Goal: Information Seeking & Learning: Find specific fact

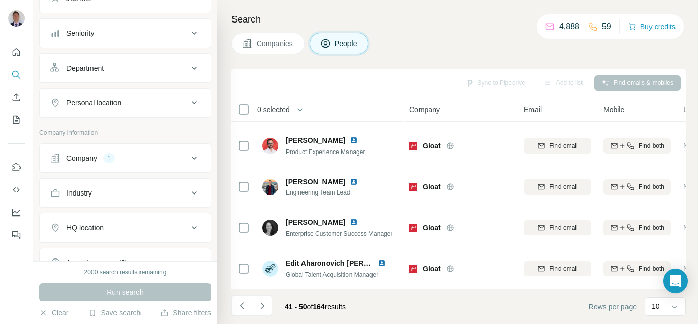
scroll to position [153, 0]
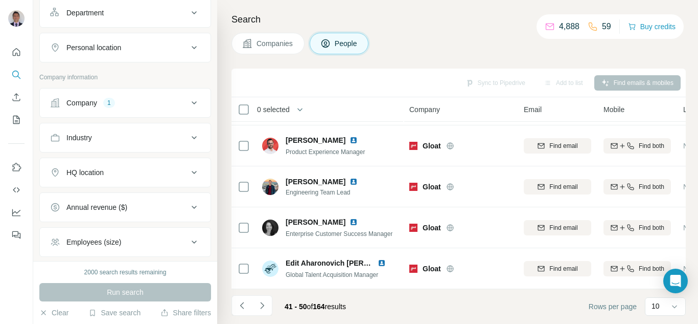
click at [188, 102] on icon at bounding box center [194, 103] width 12 height 12
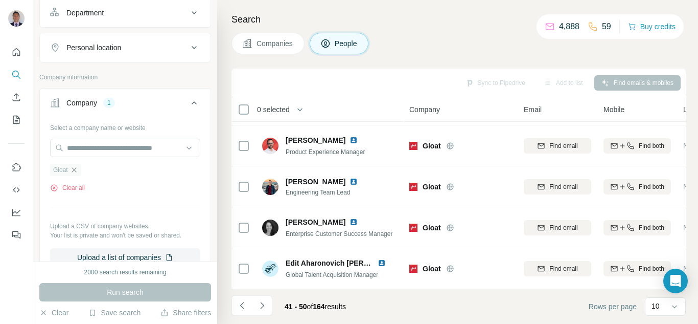
click at [76, 171] on icon "button" at bounding box center [74, 170] width 8 height 8
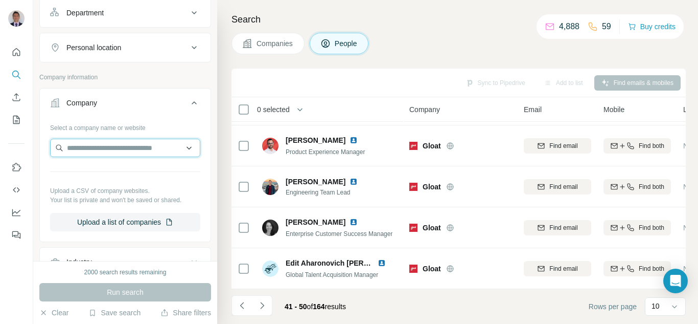
click at [81, 150] on input "text" at bounding box center [125, 148] width 150 height 18
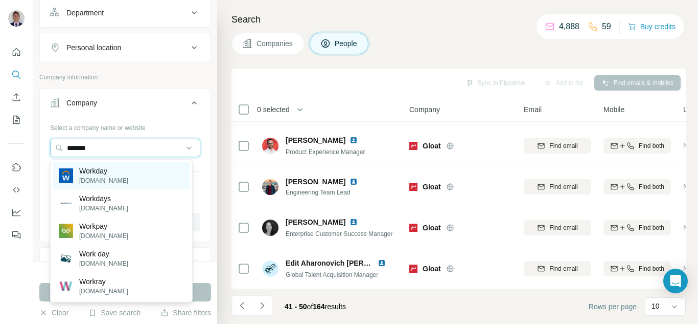
type input "*******"
click at [96, 171] on p "Workday" at bounding box center [103, 171] width 49 height 10
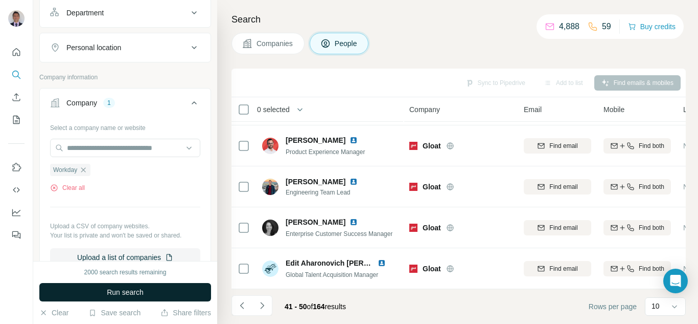
click at [111, 292] on span "Run search" at bounding box center [125, 292] width 37 height 10
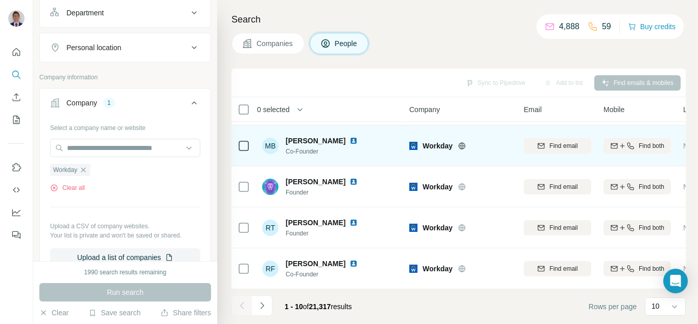
click at [463, 142] on icon at bounding box center [462, 145] width 3 height 7
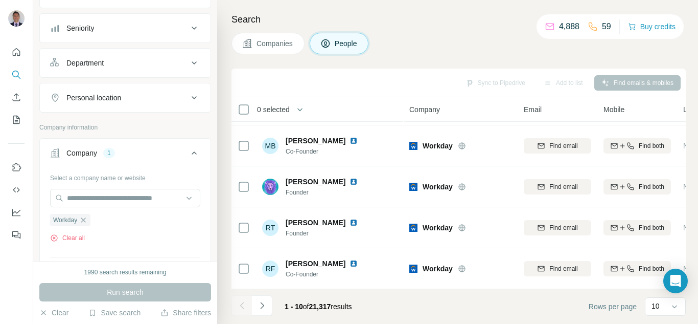
scroll to position [102, 0]
click at [149, 94] on div "Personal location" at bounding box center [119, 99] width 138 height 10
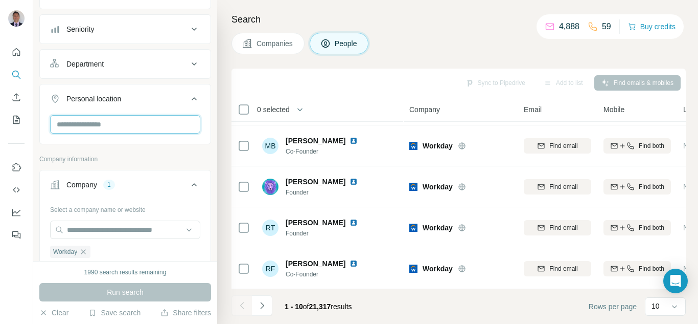
click at [71, 129] on input "text" at bounding box center [125, 124] width 150 height 18
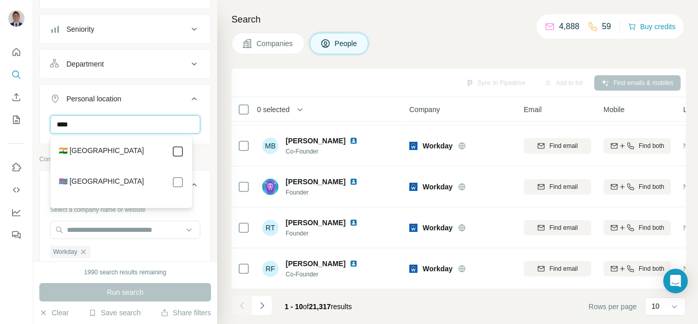
type input "****"
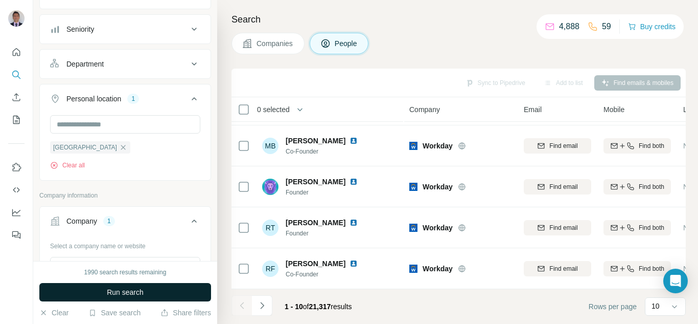
click at [99, 291] on button "Run search" at bounding box center [125, 292] width 172 height 18
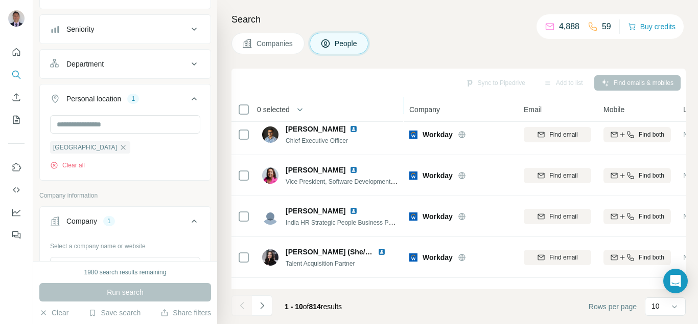
scroll to position [102, 0]
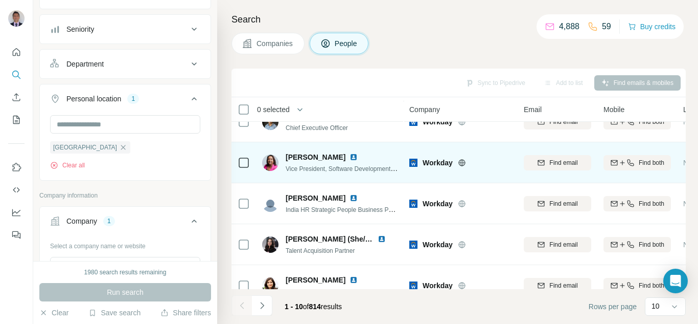
click at [358, 158] on img at bounding box center [354, 157] width 8 height 8
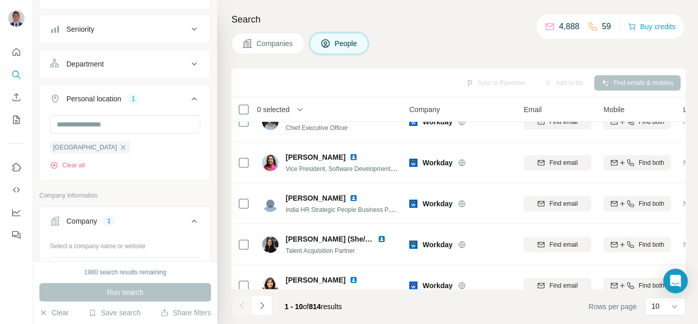
click at [434, 18] on h4 "Search" at bounding box center [459, 19] width 454 height 14
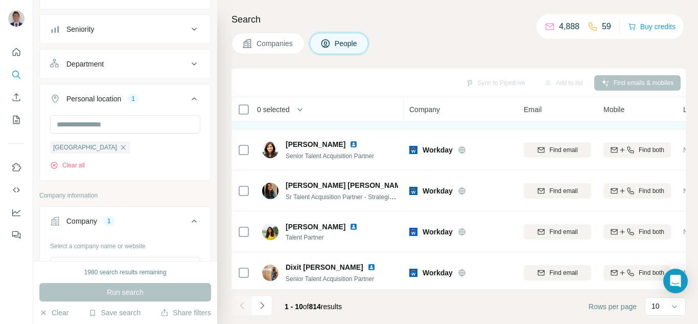
scroll to position [247, 0]
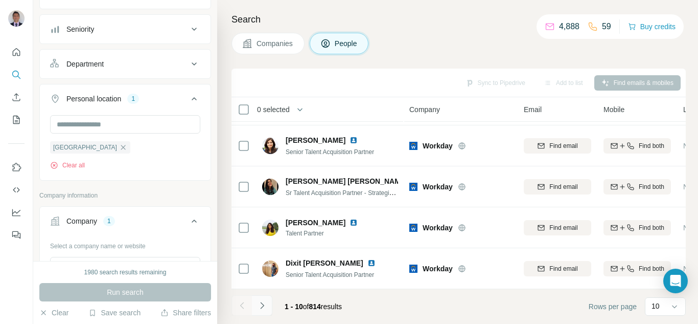
click at [262, 304] on icon "Navigate to next page" at bounding box center [262, 305] width 4 height 7
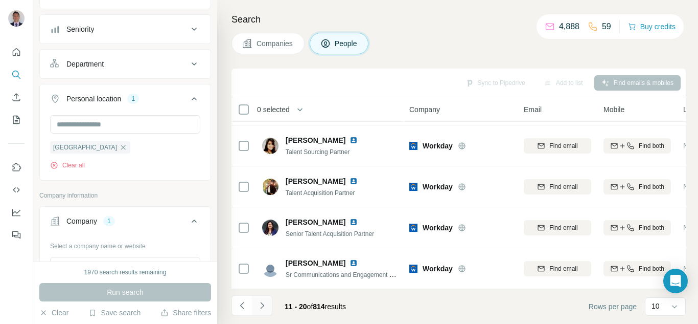
click at [261, 307] on icon "Navigate to next page" at bounding box center [262, 305] width 10 height 10
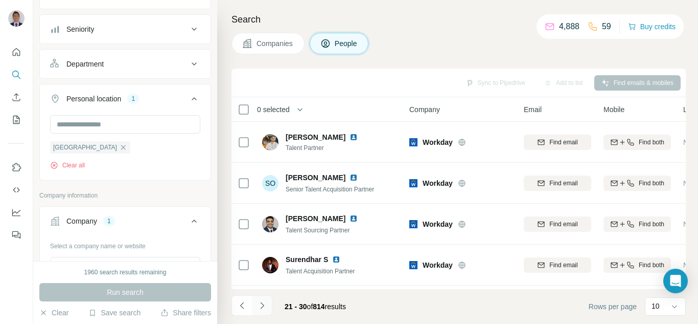
click at [264, 304] on icon "Navigate to next page" at bounding box center [262, 305] width 10 height 10
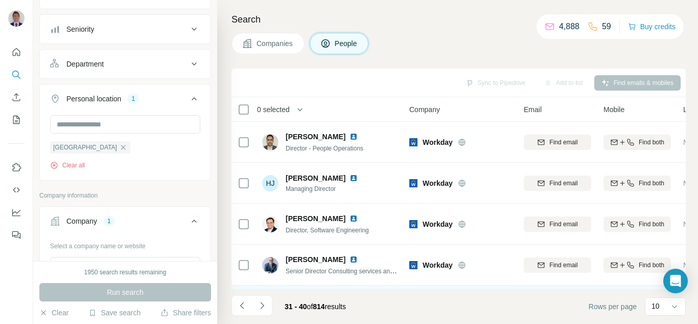
scroll to position [51, 0]
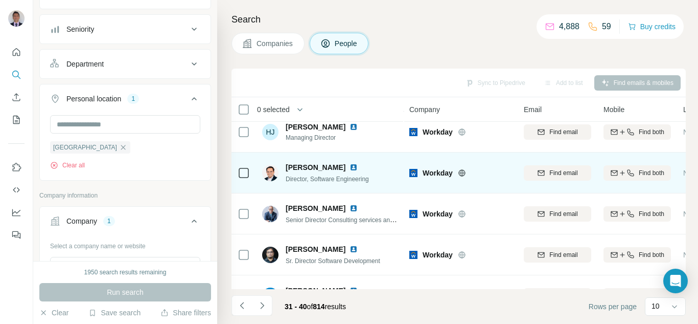
click at [358, 167] on img at bounding box center [354, 167] width 8 height 8
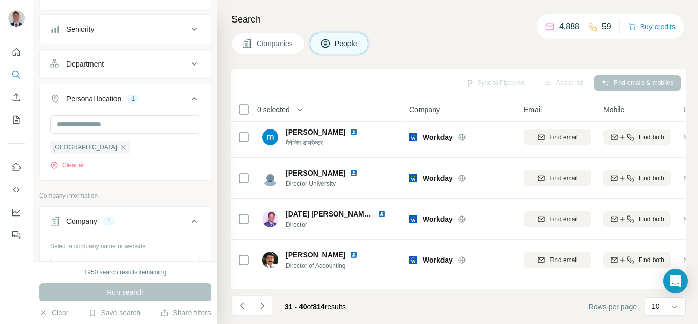
scroll to position [247, 0]
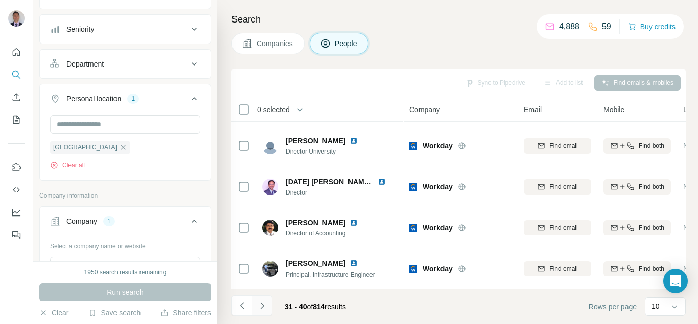
click at [261, 305] on icon "Navigate to next page" at bounding box center [262, 305] width 10 height 10
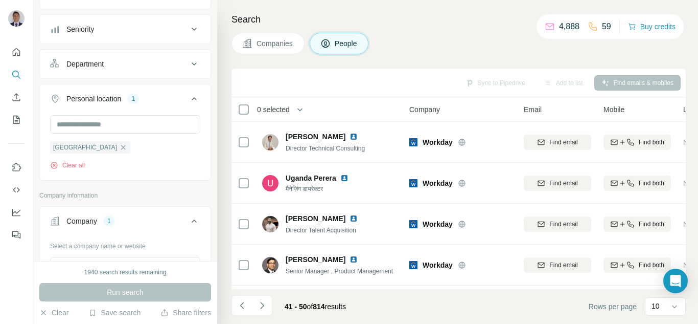
scroll to position [204, 0]
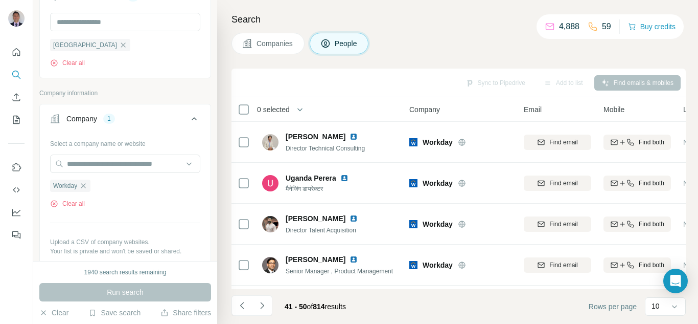
click at [84, 187] on icon "button" at bounding box center [83, 185] width 5 height 5
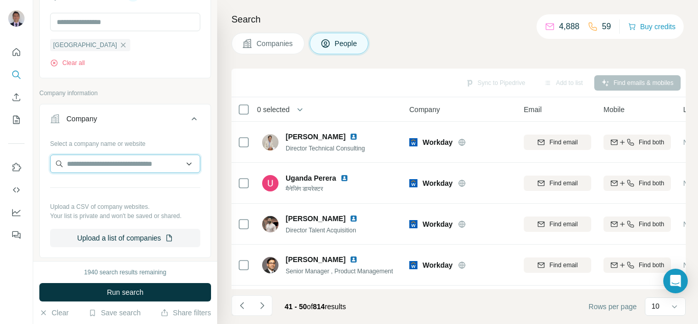
click at [86, 167] on input "text" at bounding box center [125, 163] width 150 height 18
paste input "*****"
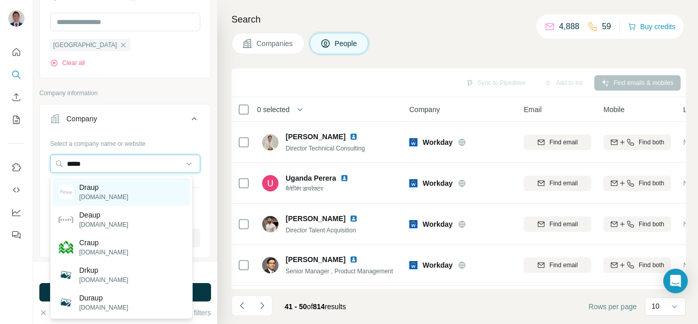
type input "*****"
click at [100, 198] on p "[DOMAIN_NAME]" at bounding box center [103, 196] width 49 height 9
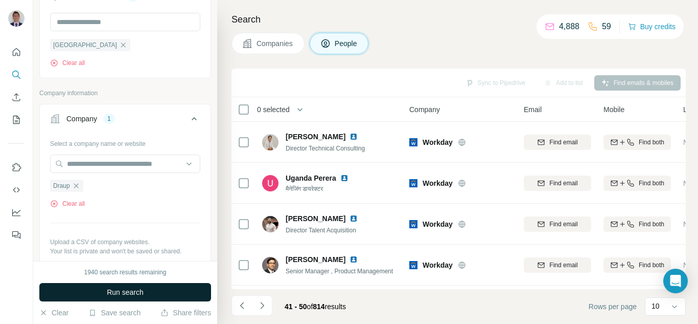
click at [126, 294] on span "Run search" at bounding box center [125, 292] width 37 height 10
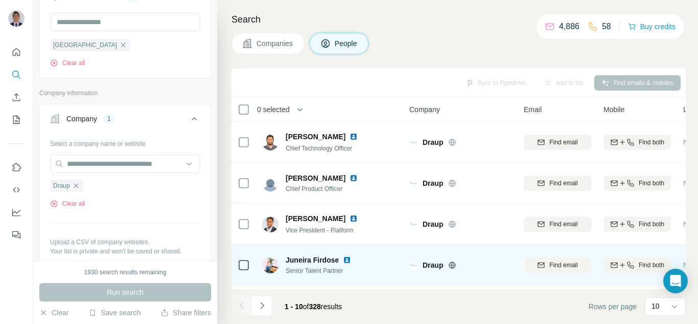
scroll to position [247, 0]
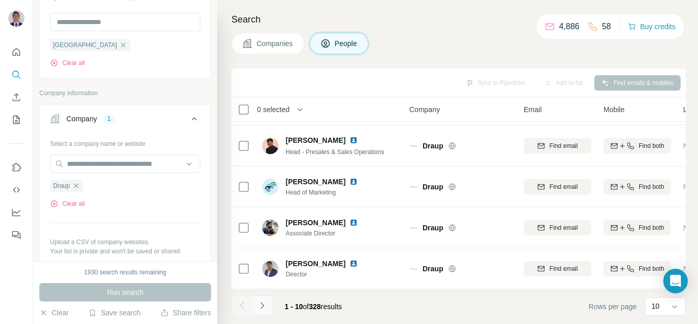
click at [265, 305] on icon "Navigate to next page" at bounding box center [262, 305] width 10 height 10
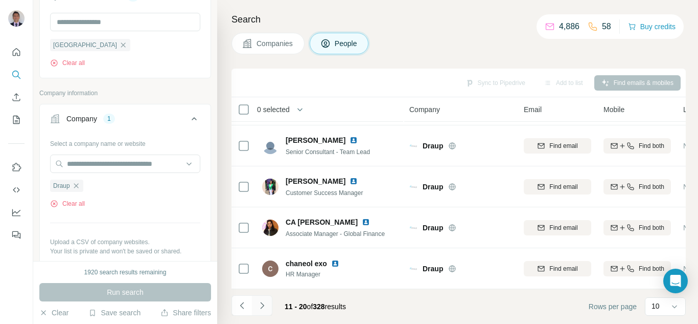
click at [260, 308] on icon "Navigate to next page" at bounding box center [262, 305] width 10 height 10
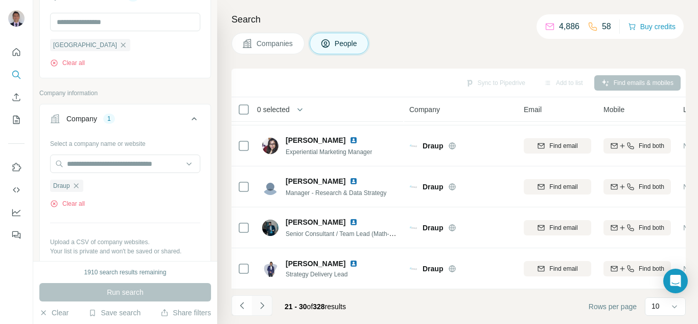
click at [261, 309] on icon "Navigate to next page" at bounding box center [262, 305] width 10 height 10
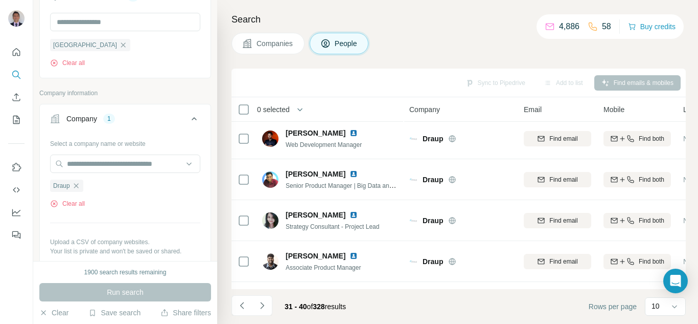
scroll to position [0, 0]
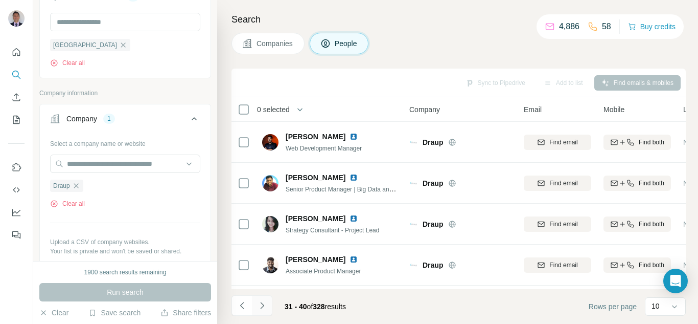
click at [261, 300] on icon "Navigate to next page" at bounding box center [262, 305] width 10 height 10
click at [266, 307] on icon "Navigate to next page" at bounding box center [262, 305] width 10 height 10
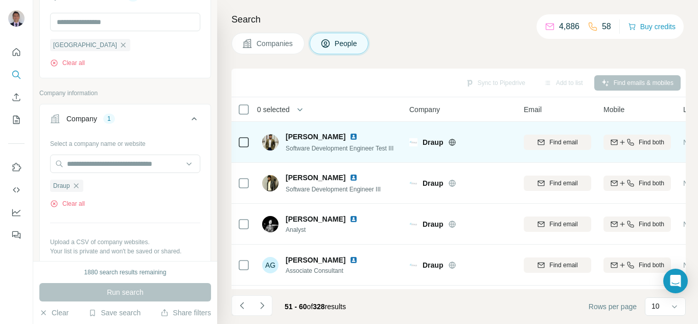
click at [350, 137] on img at bounding box center [354, 136] width 8 height 8
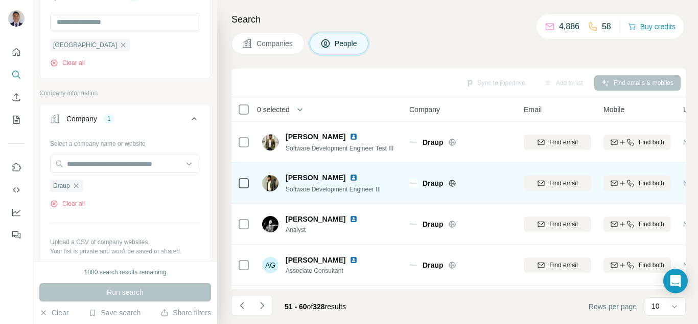
click at [350, 175] on img at bounding box center [354, 177] width 8 height 8
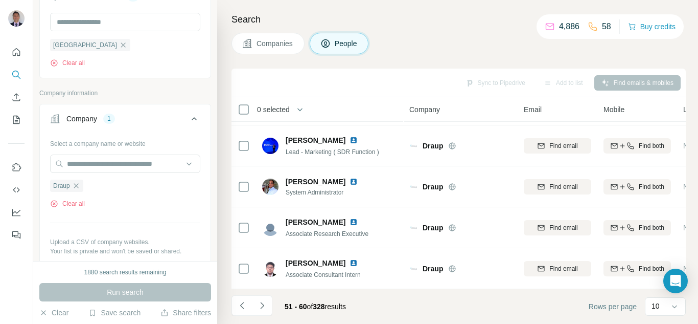
scroll to position [247, 0]
click at [239, 307] on icon "Navigate to previous page" at bounding box center [242, 305] width 10 height 10
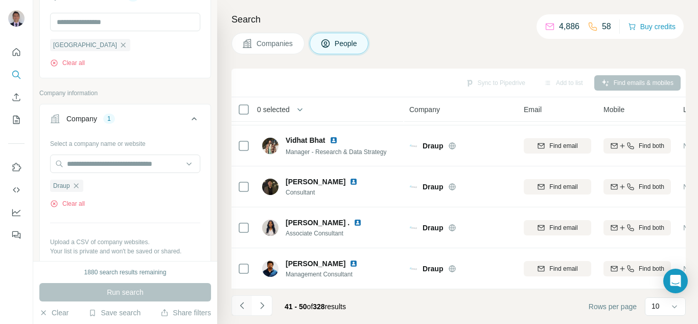
click at [245, 307] on icon "Navigate to previous page" at bounding box center [242, 305] width 10 height 10
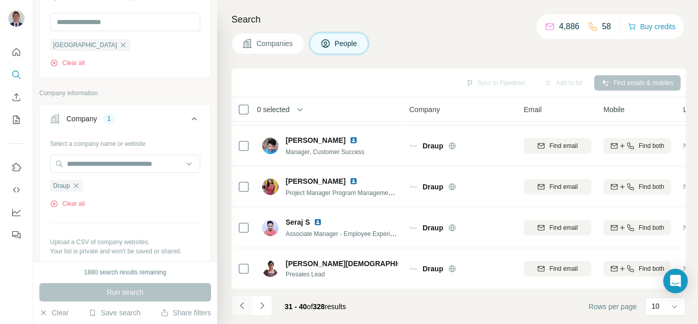
click at [241, 302] on icon "Navigate to previous page" at bounding box center [242, 305] width 10 height 10
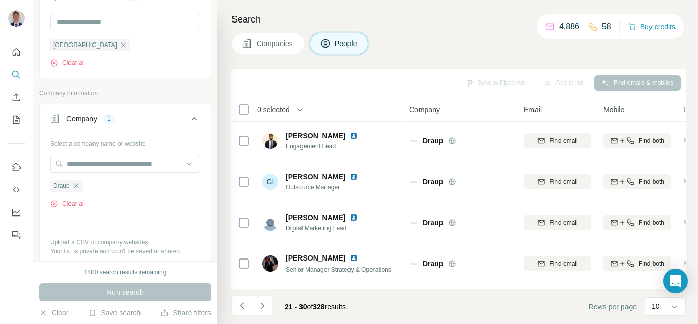
scroll to position [0, 0]
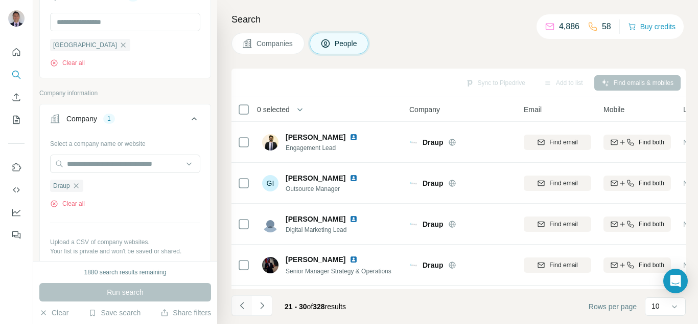
click at [241, 305] on icon "Navigate to previous page" at bounding box center [242, 305] width 4 height 7
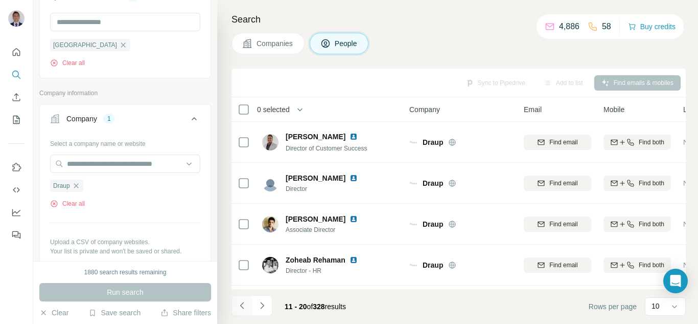
click at [240, 303] on icon "Navigate to previous page" at bounding box center [242, 305] width 10 height 10
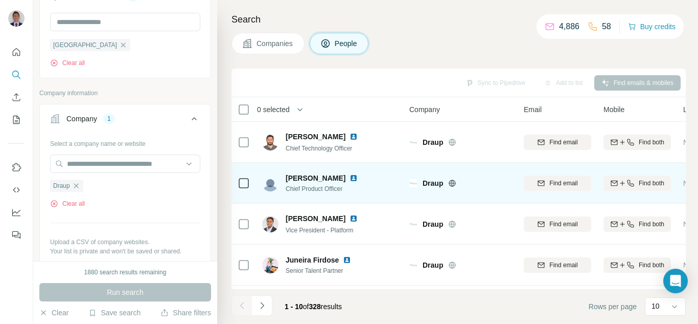
click at [350, 180] on img at bounding box center [354, 178] width 8 height 8
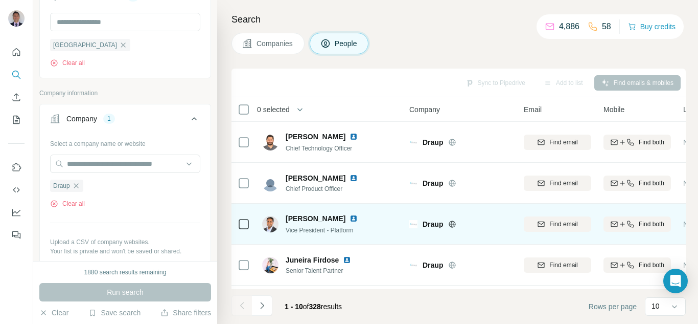
click at [350, 217] on img at bounding box center [354, 218] width 8 height 8
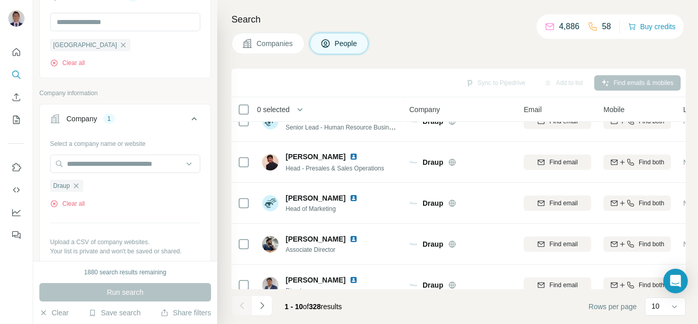
scroll to position [247, 0]
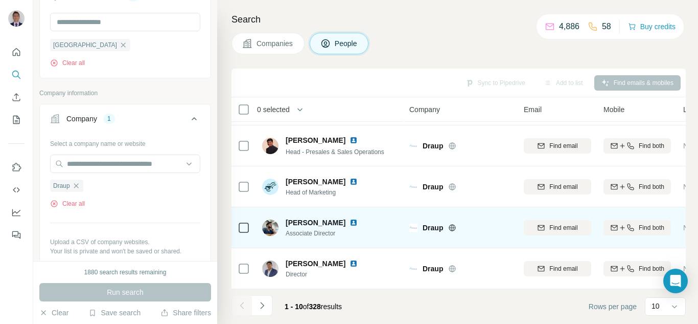
click at [350, 218] on img at bounding box center [354, 222] width 8 height 8
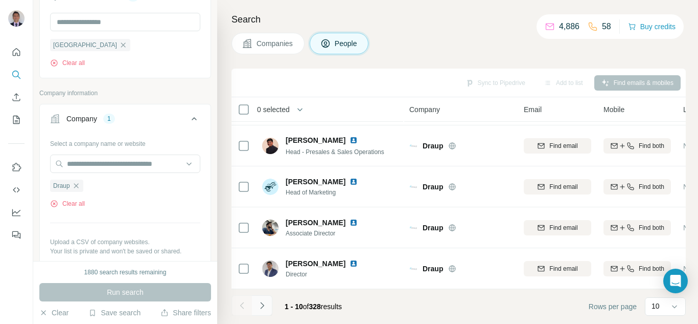
click at [263, 311] on button "Navigate to next page" at bounding box center [262, 305] width 20 height 20
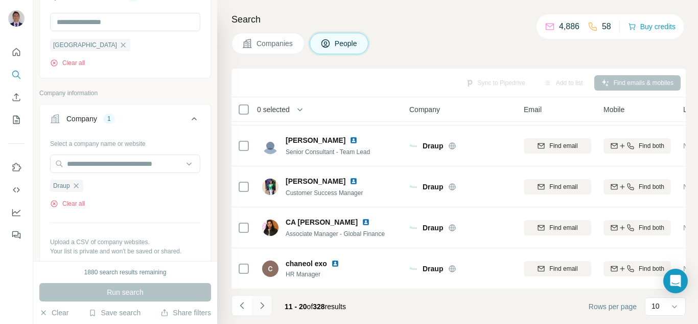
click at [265, 305] on icon "Navigate to next page" at bounding box center [262, 305] width 10 height 10
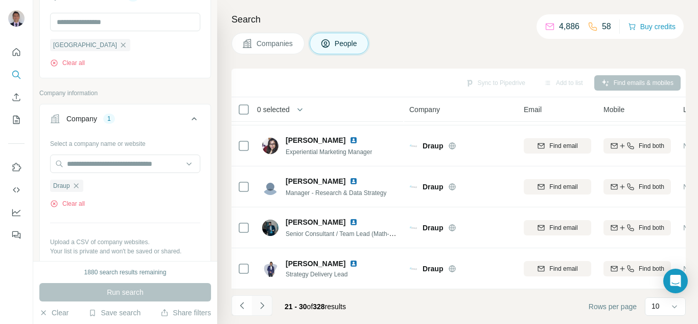
click at [265, 305] on icon "Navigate to next page" at bounding box center [262, 305] width 10 height 10
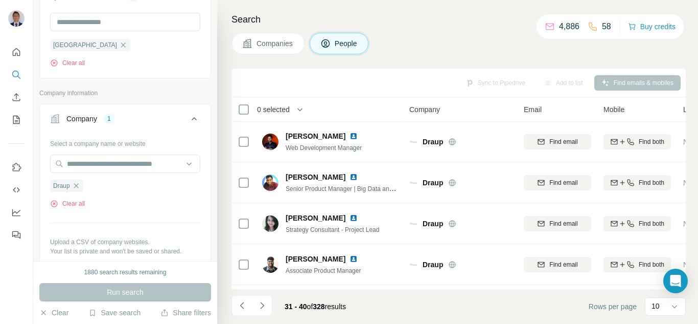
scroll to position [0, 0]
click at [246, 307] on icon "Navigate to previous page" at bounding box center [242, 305] width 10 height 10
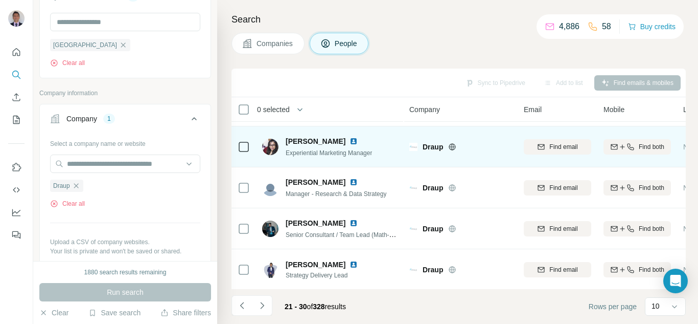
scroll to position [247, 0]
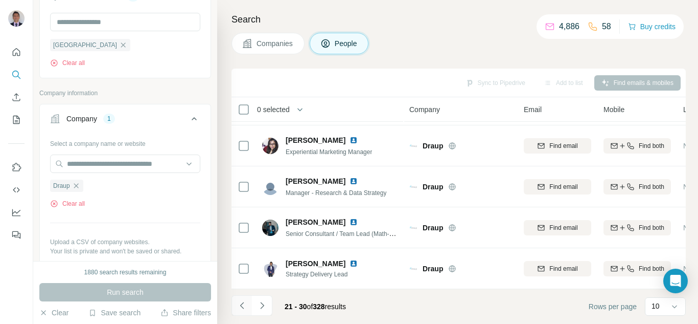
click at [237, 307] on icon "Navigate to previous page" at bounding box center [242, 305] width 10 height 10
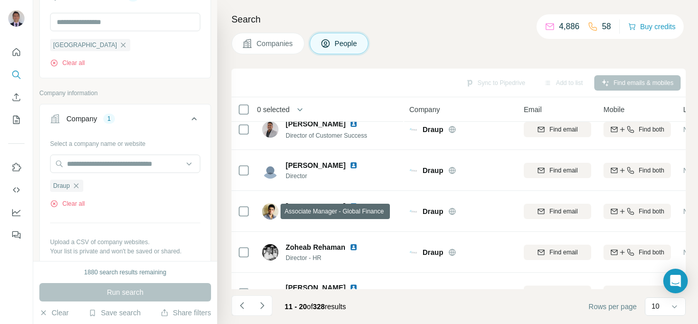
scroll to position [0, 0]
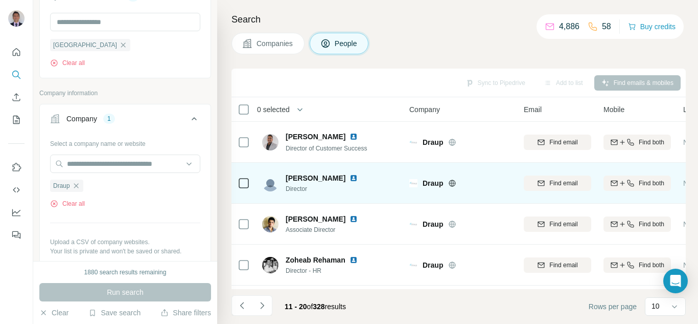
click at [350, 178] on img at bounding box center [354, 178] width 8 height 8
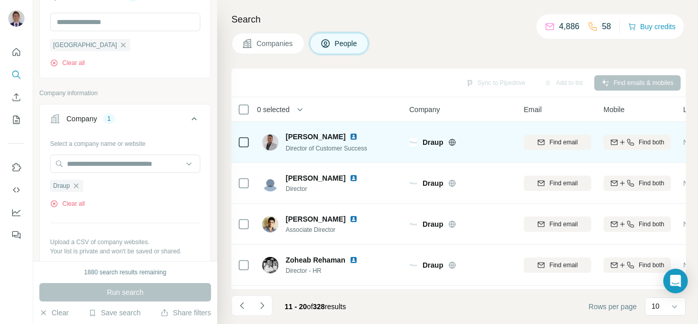
click at [358, 138] on img at bounding box center [354, 136] width 8 height 8
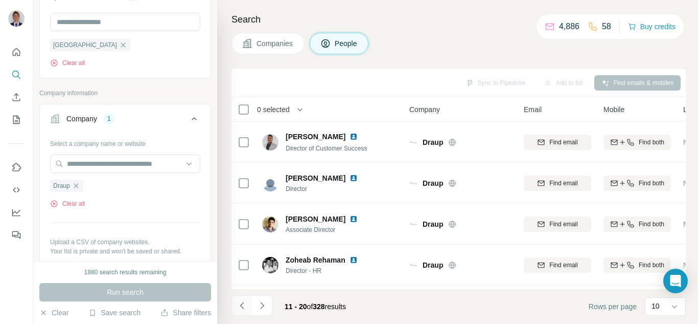
click at [242, 306] on icon "Navigate to previous page" at bounding box center [242, 305] width 10 height 10
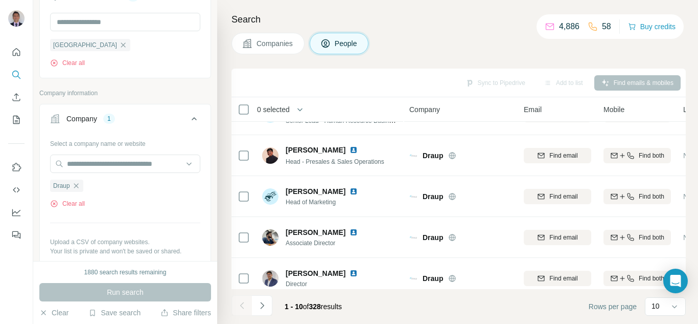
scroll to position [247, 0]
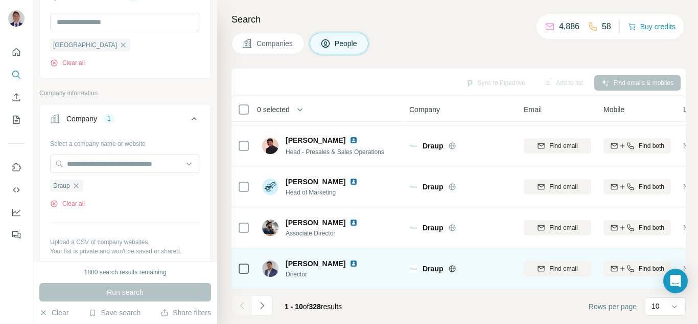
click at [350, 259] on img at bounding box center [354, 263] width 8 height 8
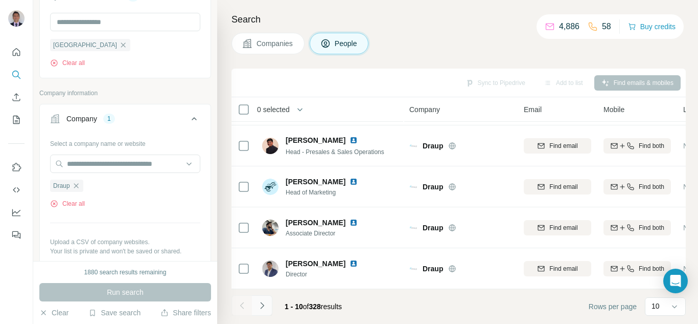
click at [257, 308] on icon "Navigate to next page" at bounding box center [262, 305] width 10 height 10
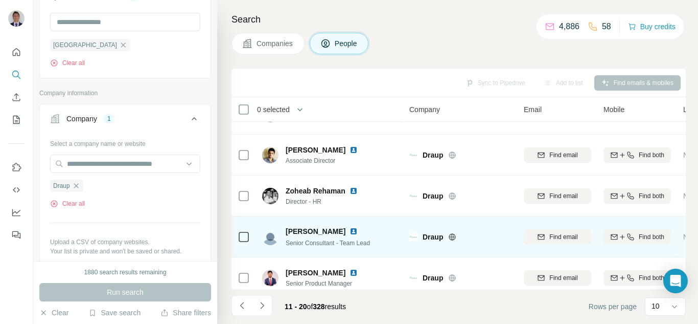
scroll to position [51, 0]
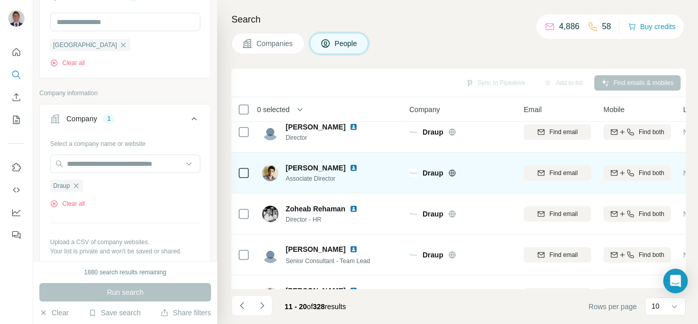
click at [350, 167] on img at bounding box center [354, 168] width 8 height 8
